Goal: Task Accomplishment & Management: Manage account settings

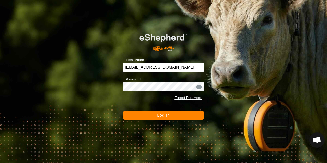
click at [164, 114] on span "Log In" at bounding box center [163, 115] width 13 height 4
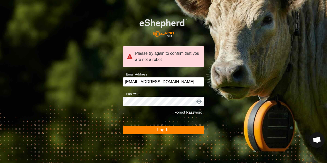
click at [166, 130] on span "Log In" at bounding box center [163, 129] width 13 height 4
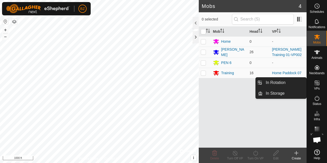
click at [317, 85] on icon at bounding box center [317, 82] width 5 height 5
click at [287, 82] on link "In Rotation" at bounding box center [285, 82] width 44 height 10
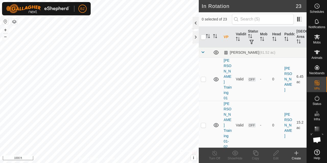
click at [195, 25] on div at bounding box center [196, 23] width 6 height 12
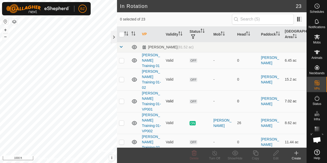
drag, startPoint x: 122, startPoint y: 88, endPoint x: 124, endPoint y: 89, distance: 2.7
click at [122, 99] on p-checkbox at bounding box center [121, 101] width 5 height 4
checkbox input "true"
click at [280, 151] on edit-svg-icon at bounding box center [276, 153] width 20 height 6
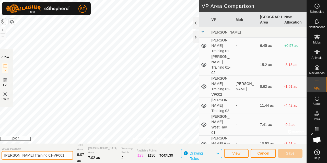
click at [57, 154] on input "[PERSON_NAME] Training 01-VP001" at bounding box center [38, 155] width 72 height 9
type input "[PERSON_NAME] Training 03"
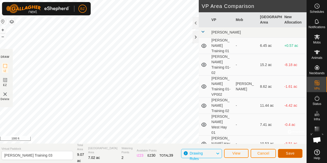
click at [285, 152] on button "Save" at bounding box center [290, 153] width 25 height 9
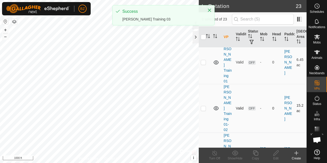
scroll to position [17, 0]
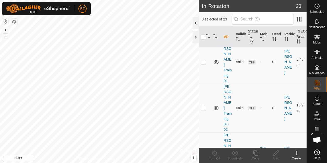
click at [194, 27] on div at bounding box center [196, 23] width 6 height 12
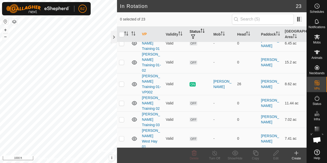
scroll to position [12, 0]
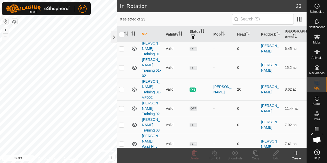
click at [123, 87] on p-checkbox at bounding box center [121, 89] width 5 height 4
click at [120, 87] on p-checkbox at bounding box center [121, 89] width 5 height 4
checkbox input "false"
click at [124, 142] on p-checkbox at bounding box center [121, 144] width 5 height 4
checkbox input "true"
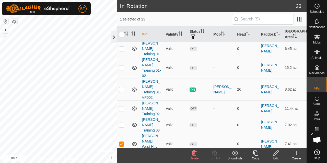
click at [115, 34] on div at bounding box center [114, 37] width 6 height 12
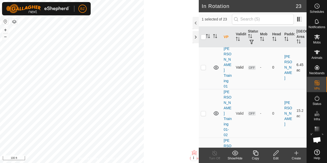
scroll to position [17, 0]
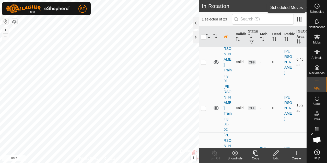
click at [314, 11] on span "Schedules" at bounding box center [317, 11] width 14 height 3
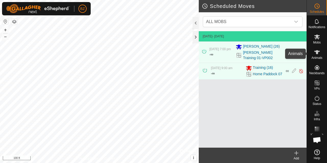
click at [316, 53] on icon at bounding box center [317, 52] width 6 height 4
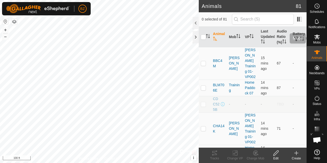
click at [314, 34] on icon at bounding box center [317, 37] width 6 height 6
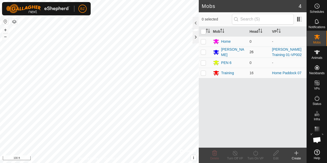
click at [205, 51] on p-checkbox at bounding box center [203, 52] width 5 height 4
checkbox input "false"
click at [224, 52] on div "[PERSON_NAME]" at bounding box center [233, 52] width 24 height 11
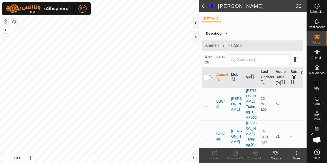
click at [196, 23] on div at bounding box center [196, 23] width 6 height 12
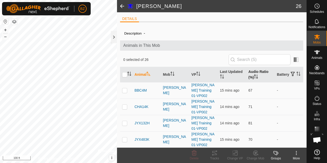
click at [255, 75] on icon "Activate to sort" at bounding box center [256, 76] width 4 height 4
click at [121, 5] on span at bounding box center [122, 6] width 10 height 12
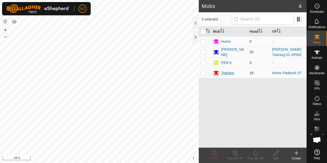
click at [224, 72] on div "Training" at bounding box center [227, 72] width 13 height 5
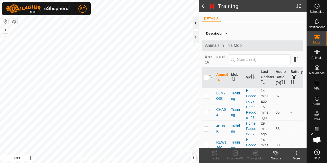
click at [195, 22] on div at bounding box center [196, 23] width 6 height 12
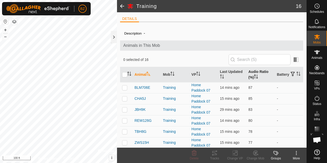
click at [250, 73] on th "Audio Ratio (%)" at bounding box center [260, 74] width 28 height 15
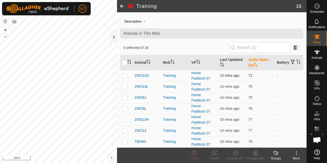
scroll to position [19, 0]
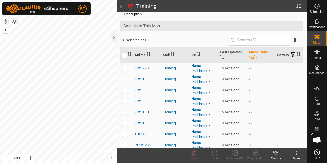
click at [257, 55] on th "Audio Ratio (%)" at bounding box center [260, 55] width 28 height 15
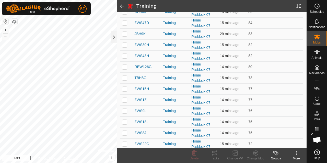
scroll to position [111, 0]
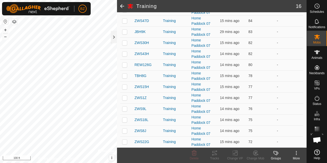
click at [120, 8] on span at bounding box center [122, 6] width 10 height 12
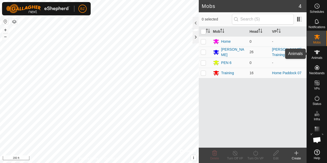
click at [315, 55] on icon at bounding box center [317, 52] width 6 height 6
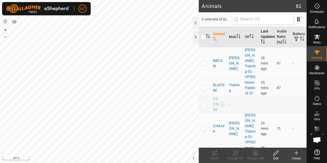
click at [261, 33] on th "Last Updated" at bounding box center [267, 37] width 16 height 21
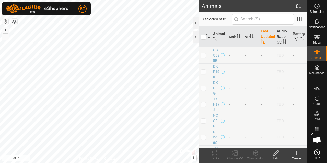
click at [261, 33] on th "Last Updated" at bounding box center [267, 37] width 16 height 21
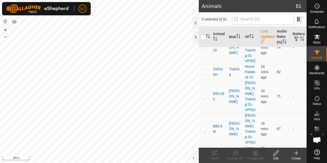
scroll to position [916, 0]
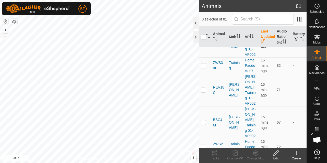
click at [233, 152] on icon at bounding box center [235, 153] width 6 height 6
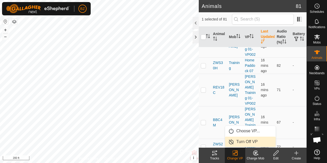
click at [242, 143] on link "Turn Off VP" at bounding box center [250, 141] width 51 height 10
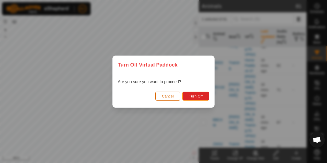
click at [168, 95] on span "Cancel" at bounding box center [168, 96] width 12 height 4
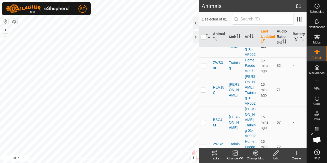
checkbox input "true"
click at [216, 152] on icon at bounding box center [215, 153] width 6 height 6
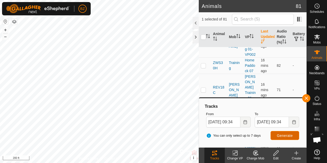
click at [286, 134] on span "Generate" at bounding box center [285, 135] width 16 height 4
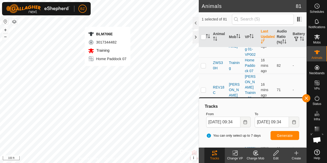
checkbox input "true"
checkbox input "false"
checkbox input "true"
checkbox input "false"
checkbox input "true"
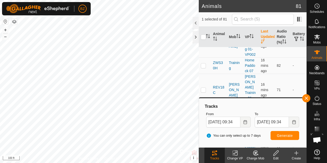
checkbox input "false"
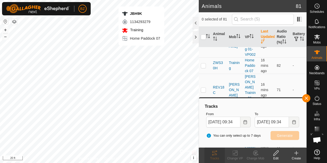
checkbox input "true"
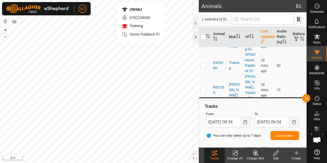
checkbox input "true"
checkbox input "false"
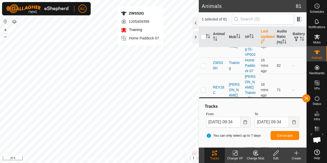
checkbox input "false"
checkbox input "true"
